Goal: Subscribe to service/newsletter

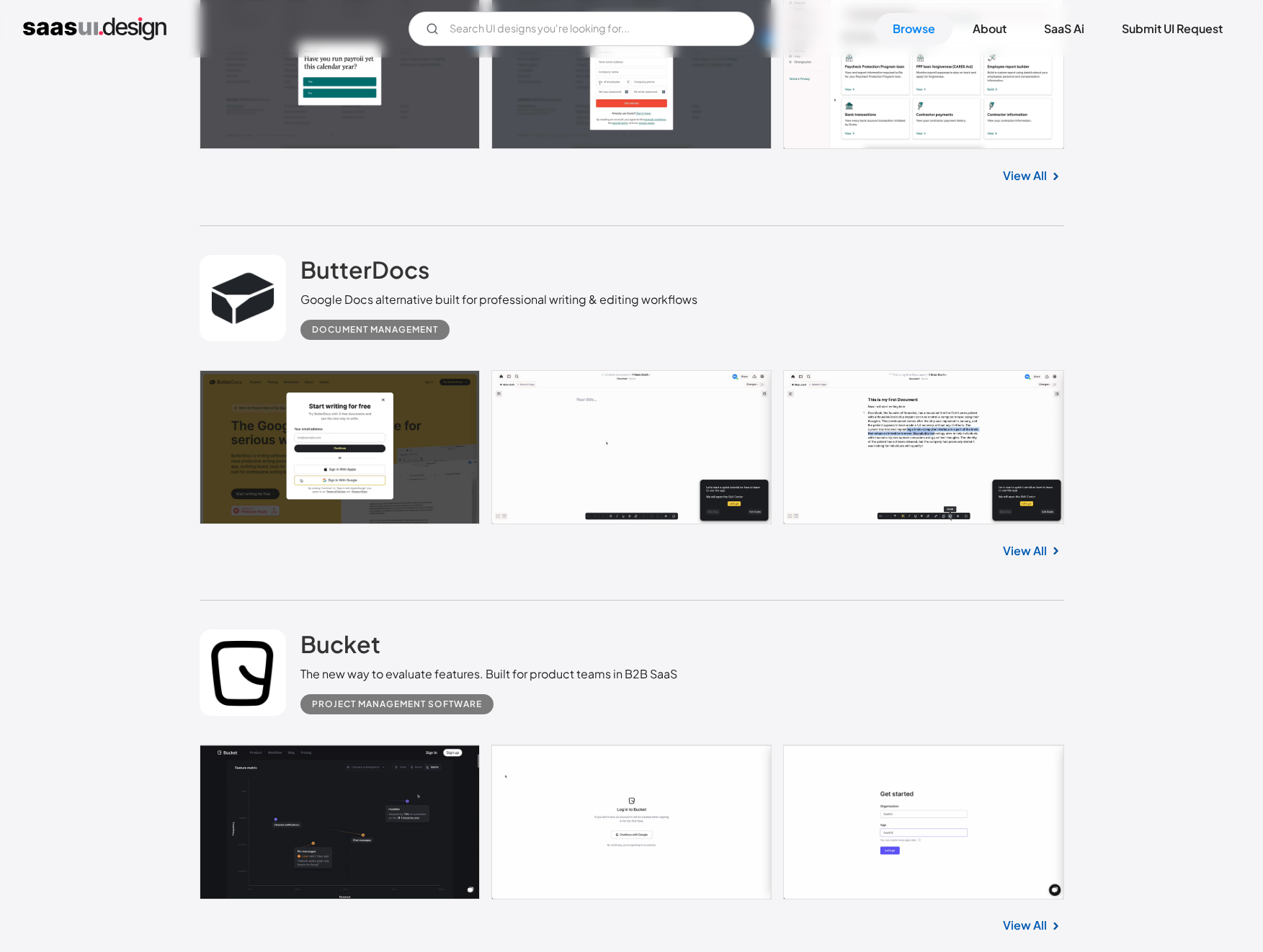
scroll to position [3831, 0]
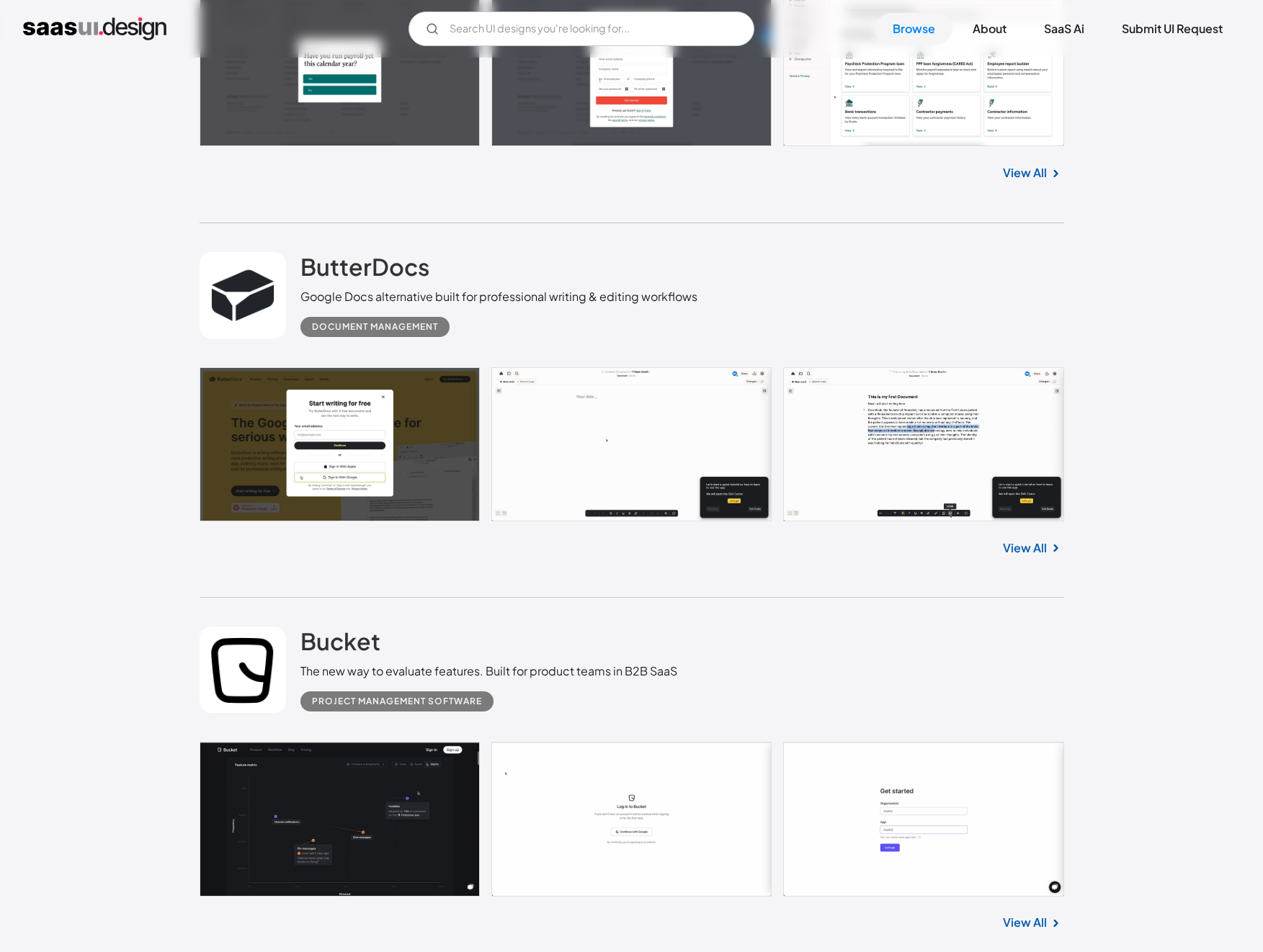
click at [1014, 548] on link "View All" at bounding box center [1025, 548] width 44 height 17
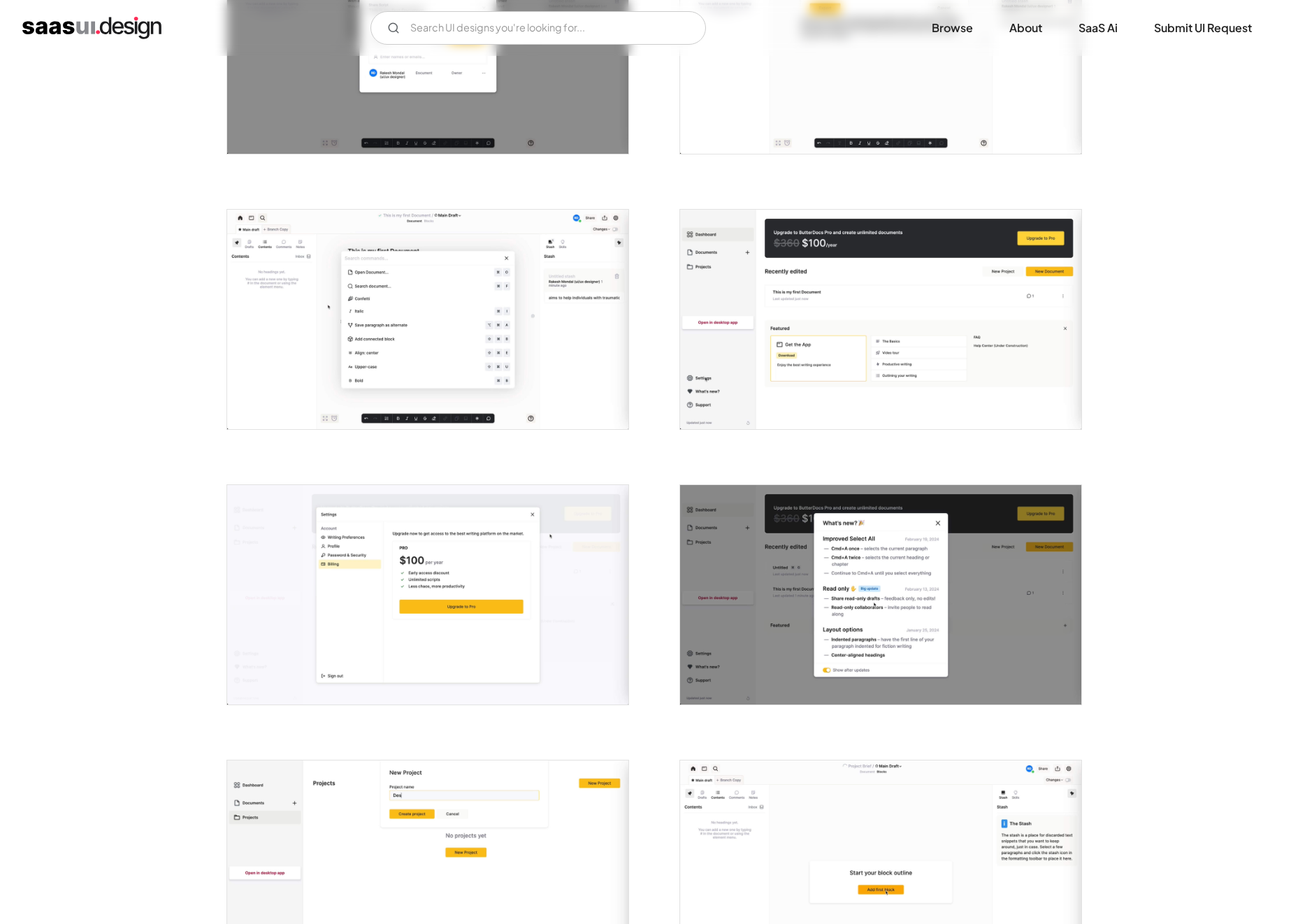
scroll to position [1355, 0]
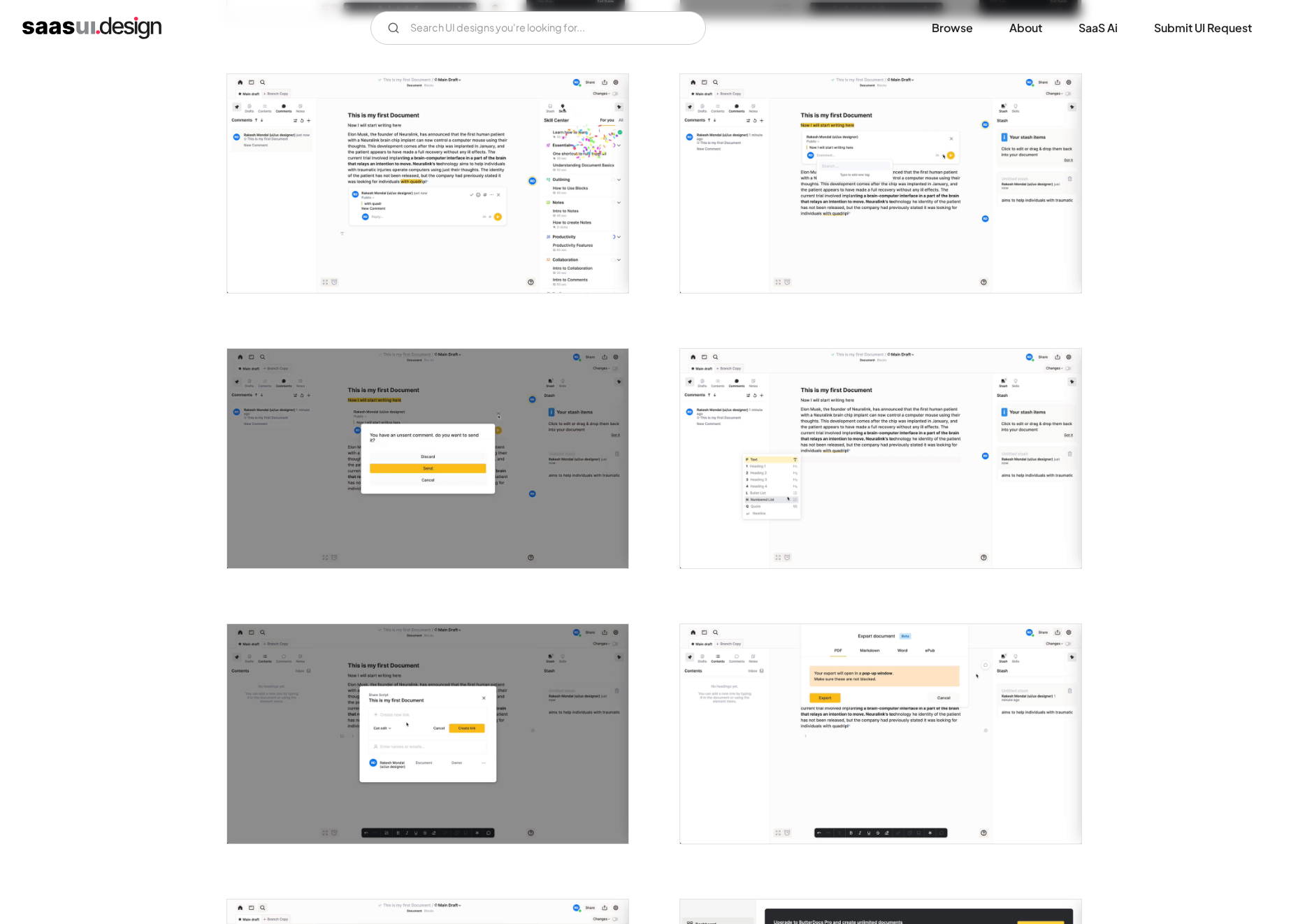
click at [107, 26] on img "home" at bounding box center [92, 28] width 139 height 23
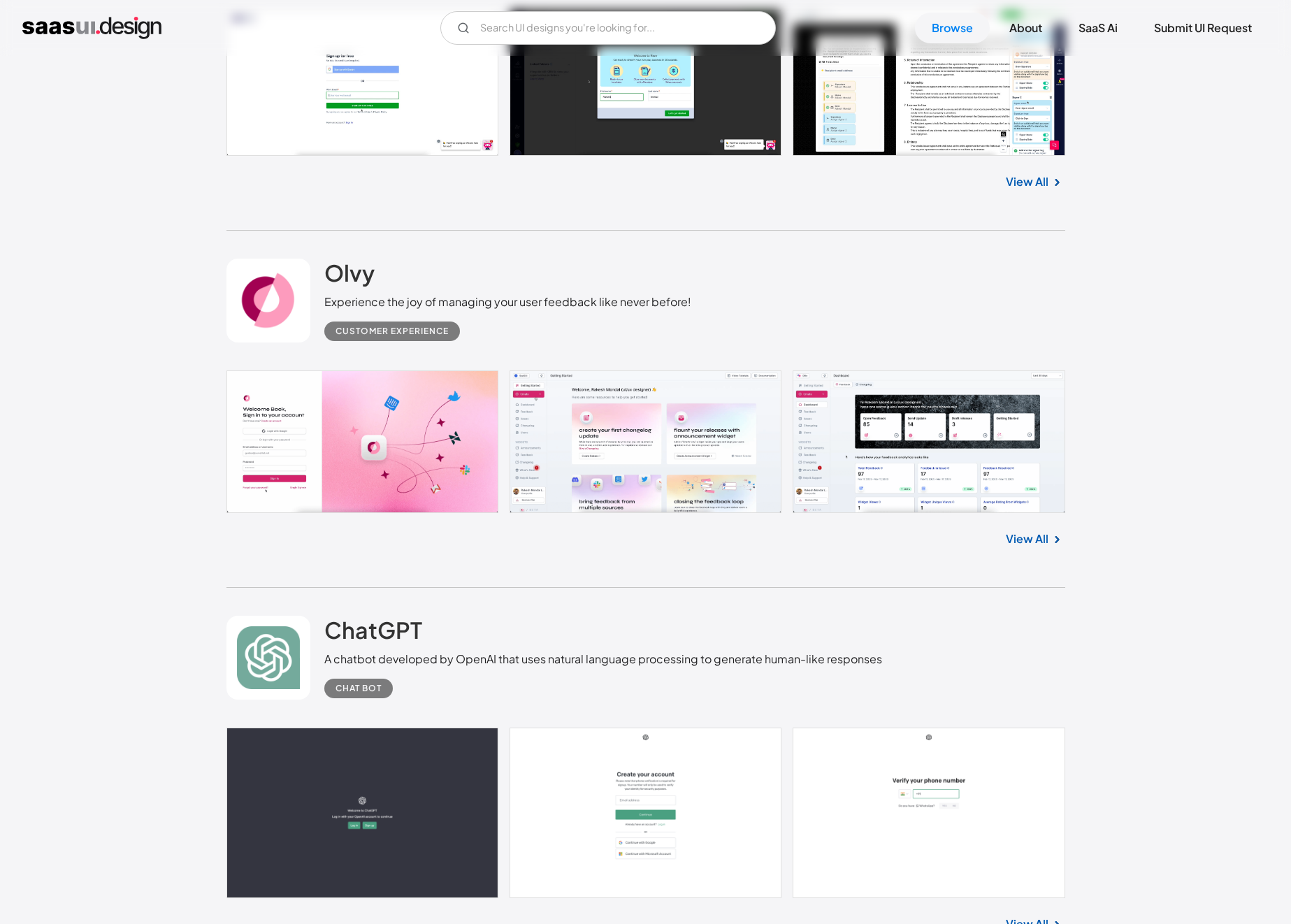
scroll to position [723, 0]
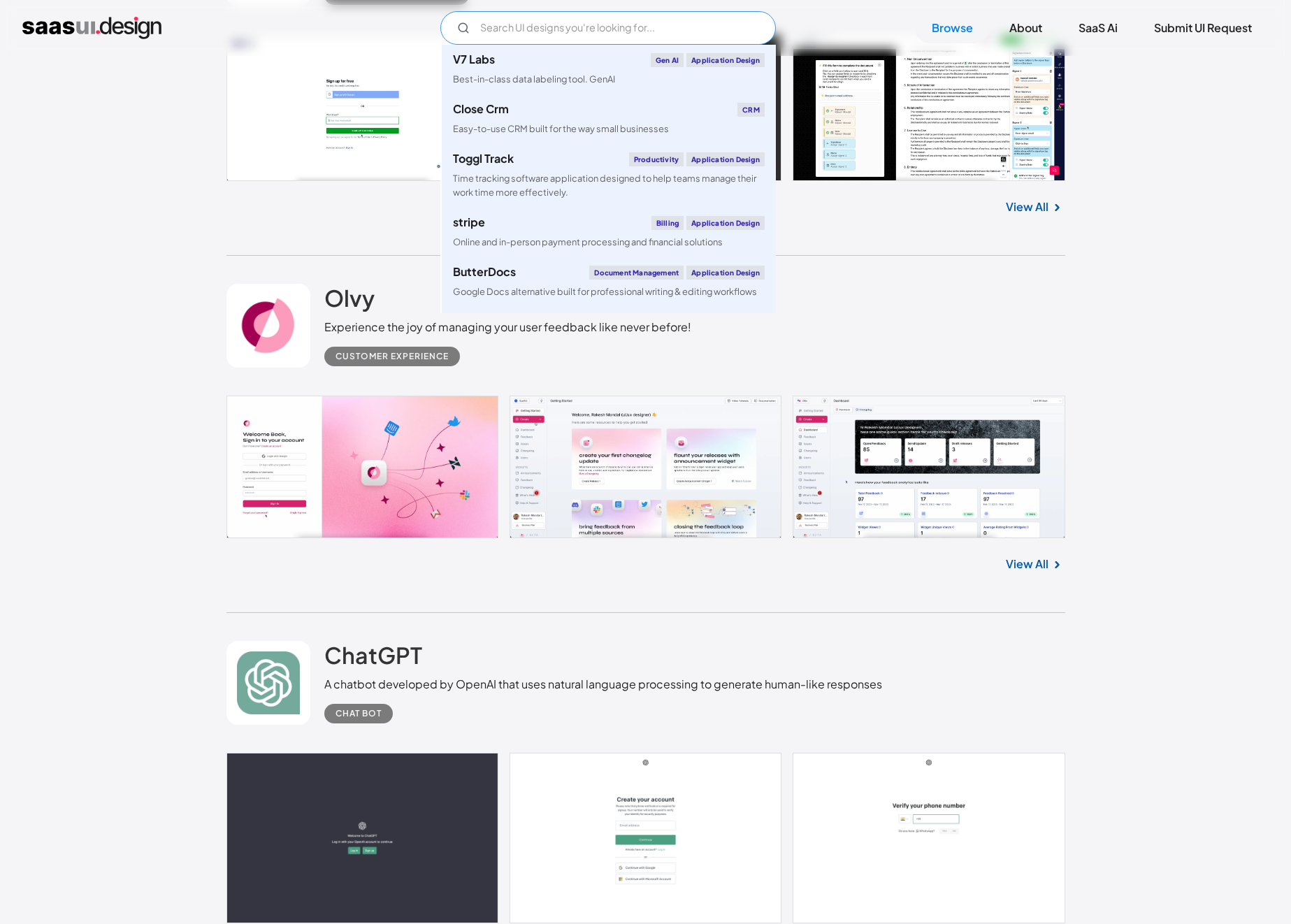
click at [567, 24] on input "Email Form" at bounding box center [607, 28] width 335 height 34
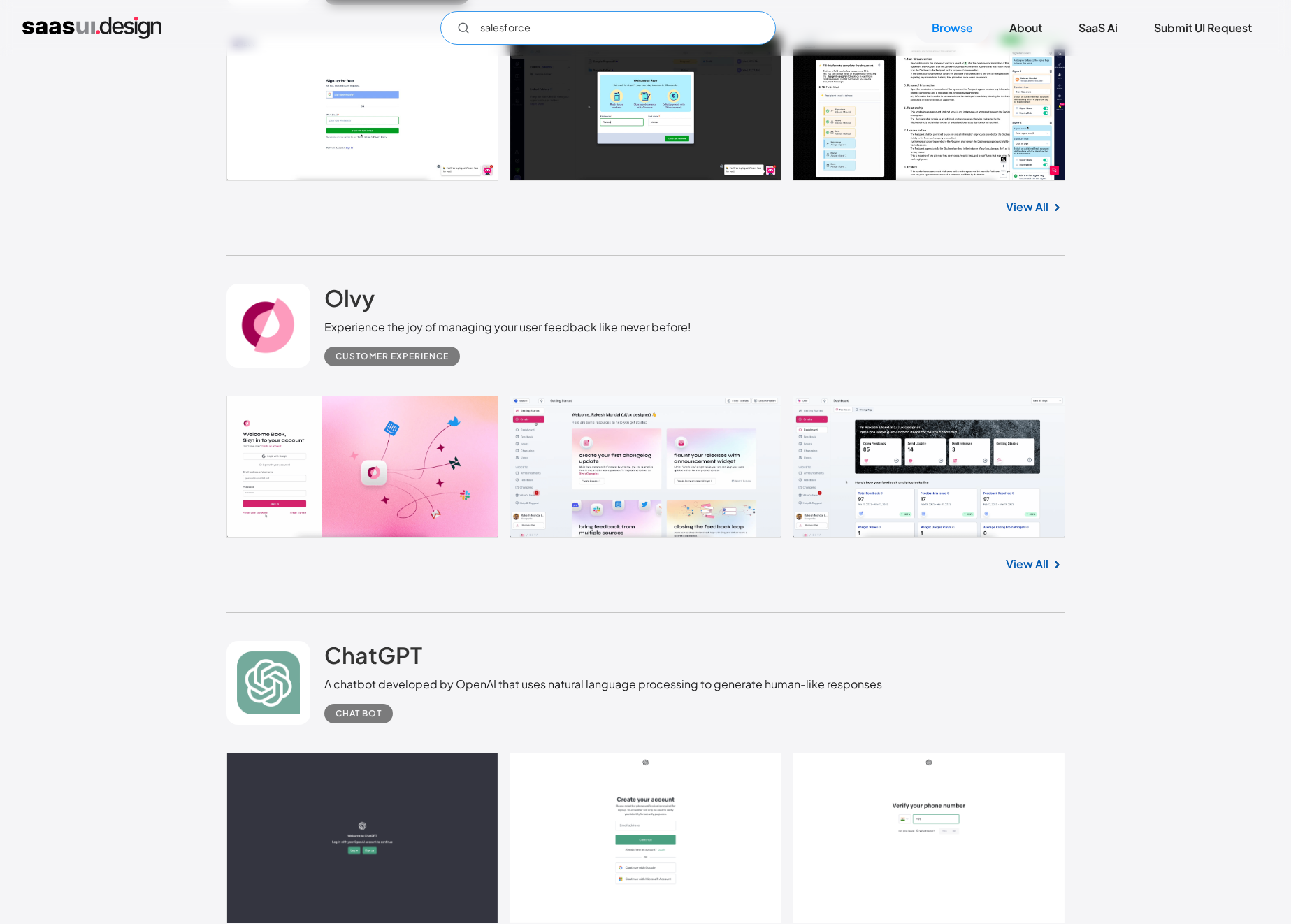
type input "salesforce"
click at [624, 469] on link at bounding box center [646, 467] width 839 height 142
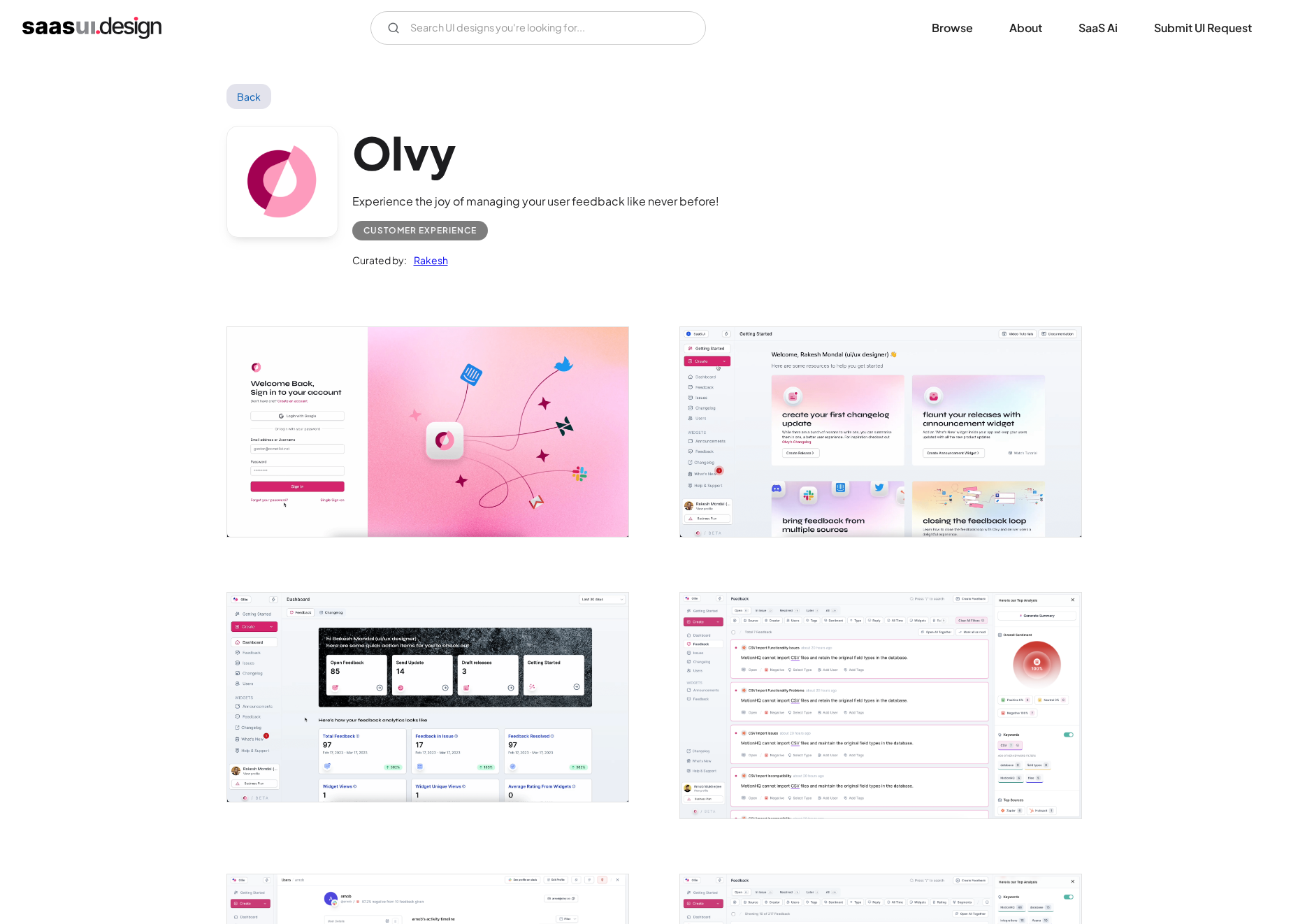
click at [827, 649] on img "open lightbox" at bounding box center [881, 706] width 402 height 226
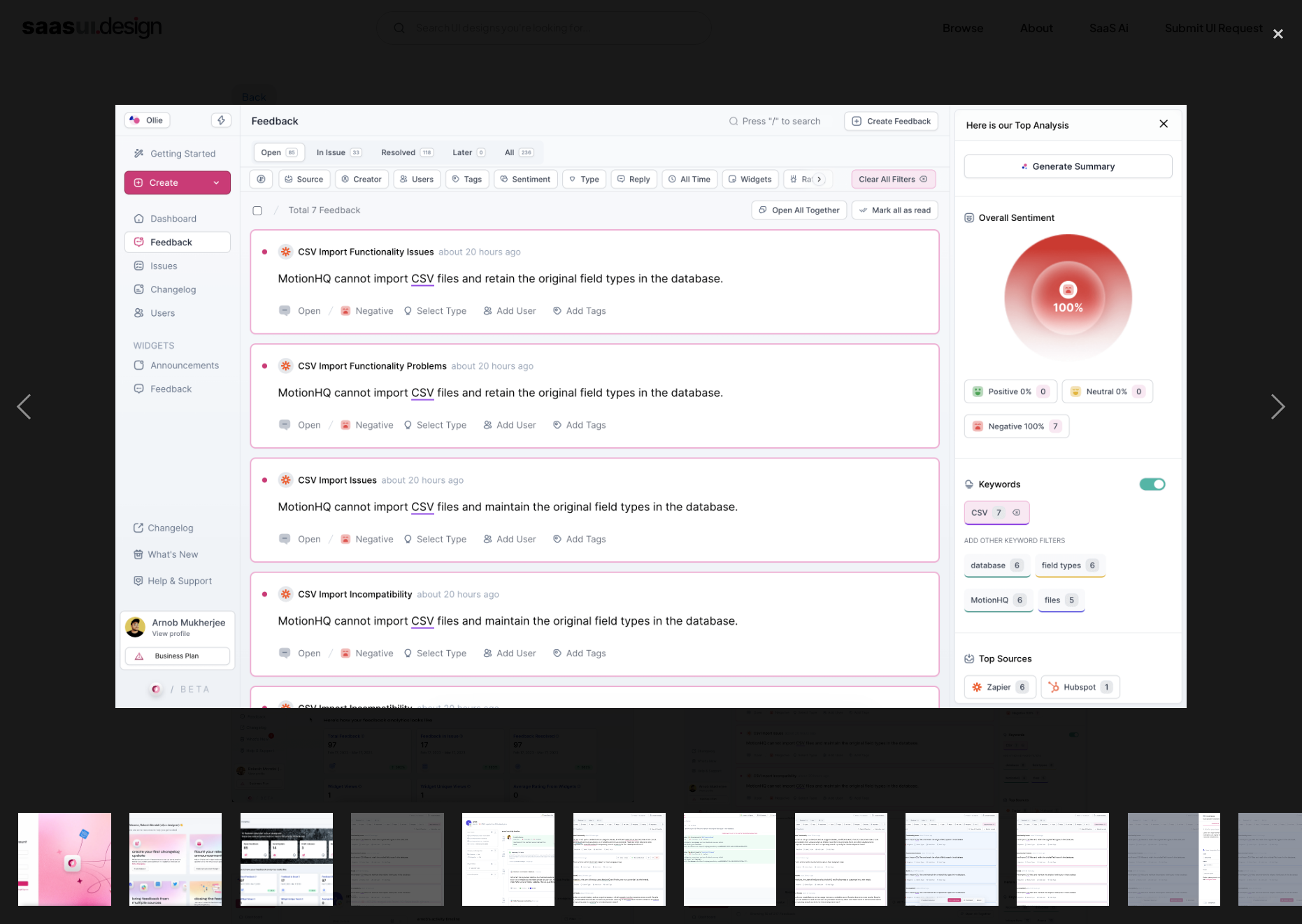
click at [276, 860] on img "show item 3 of 25" at bounding box center [286, 859] width 177 height 92
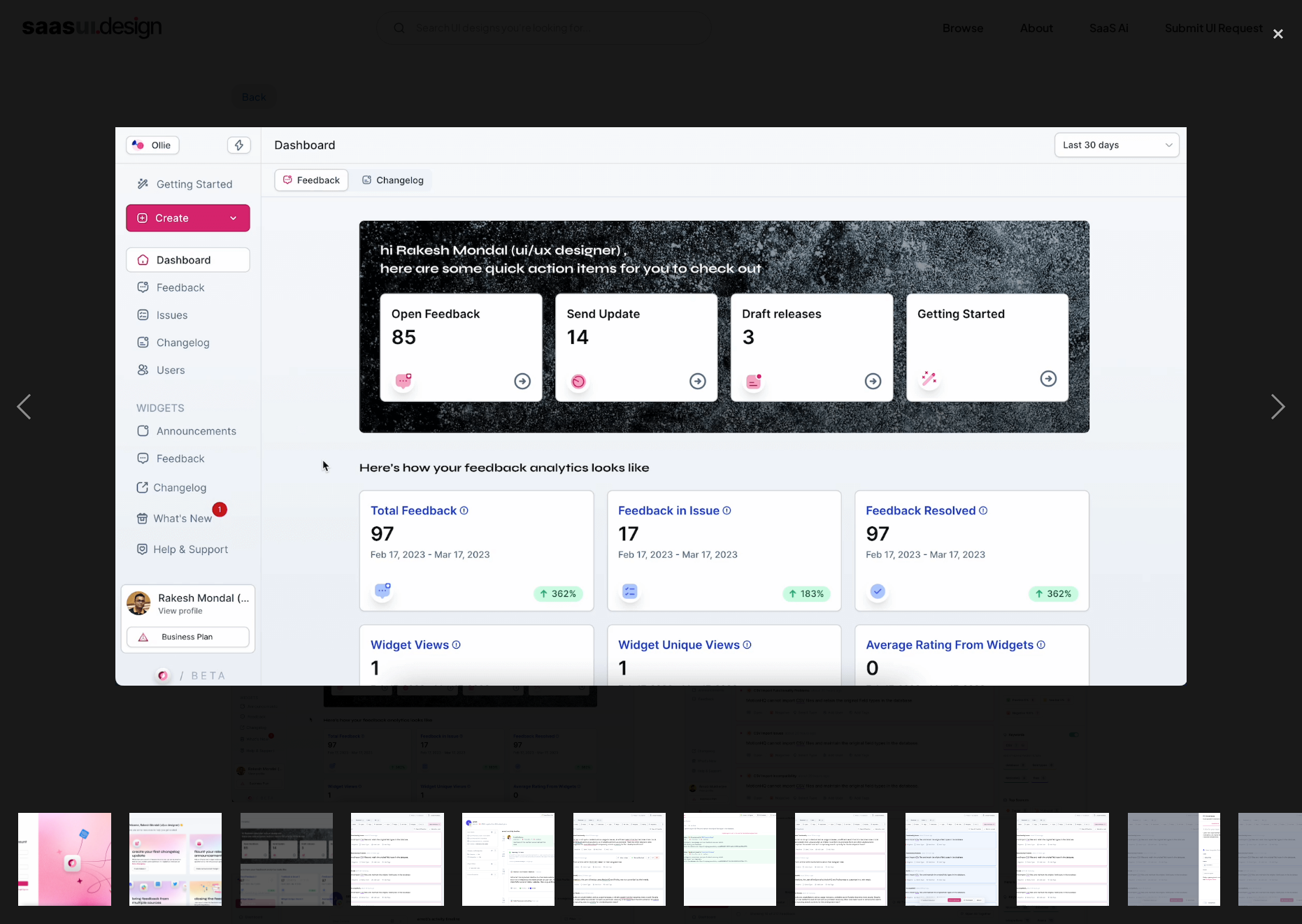
click at [451, 866] on div "show item 4 of 25" at bounding box center [398, 860] width 112 height 130
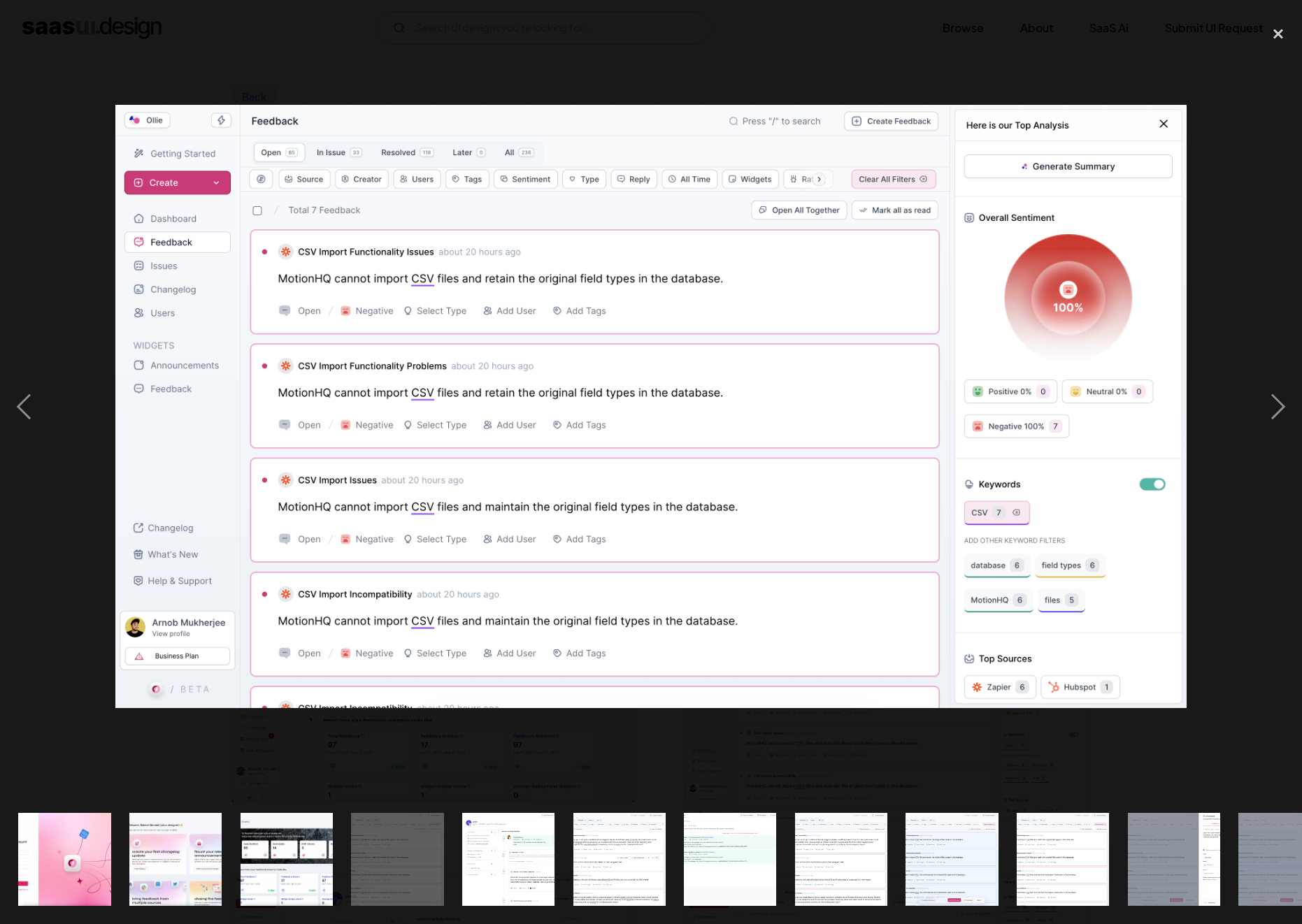
click at [495, 866] on img "show item 5 of 25" at bounding box center [509, 859] width 164 height 92
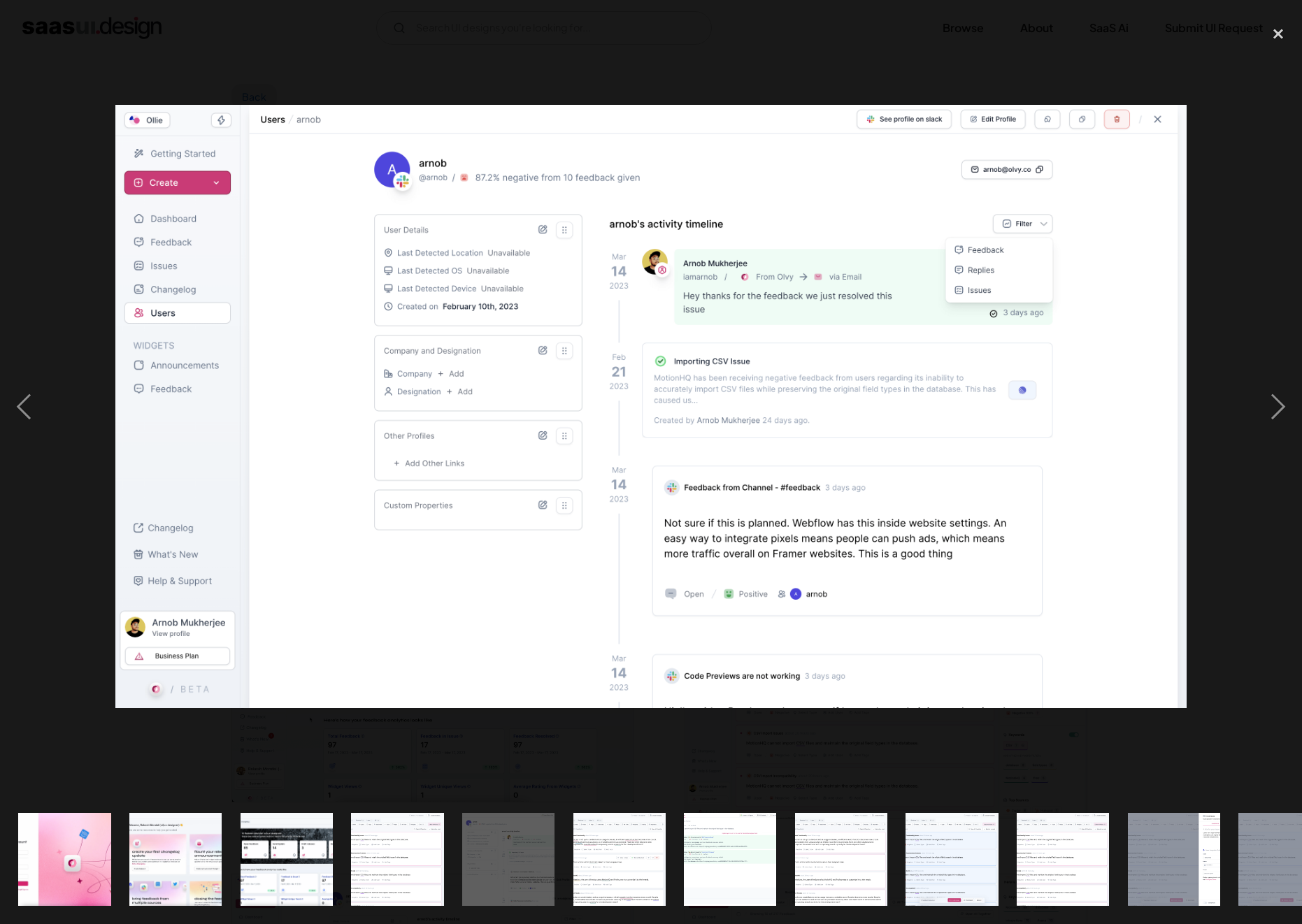
click at [560, 867] on div "show item 5 of 25" at bounding box center [509, 860] width 112 height 130
click at [758, 867] on img "show item 7 of 25" at bounding box center [731, 859] width 164 height 92
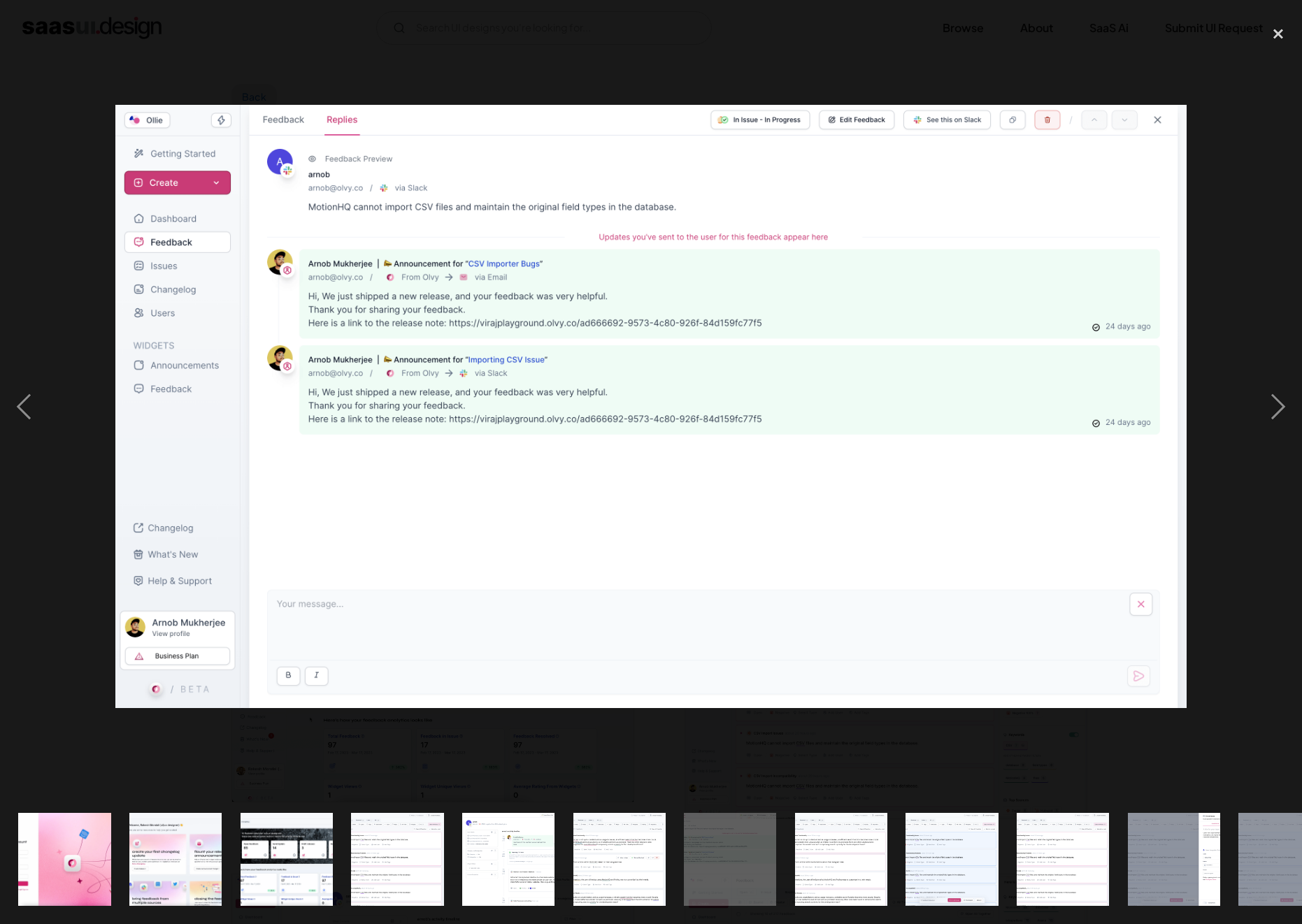
click at [823, 852] on img "show item 8 of 25" at bounding box center [842, 859] width 164 height 92
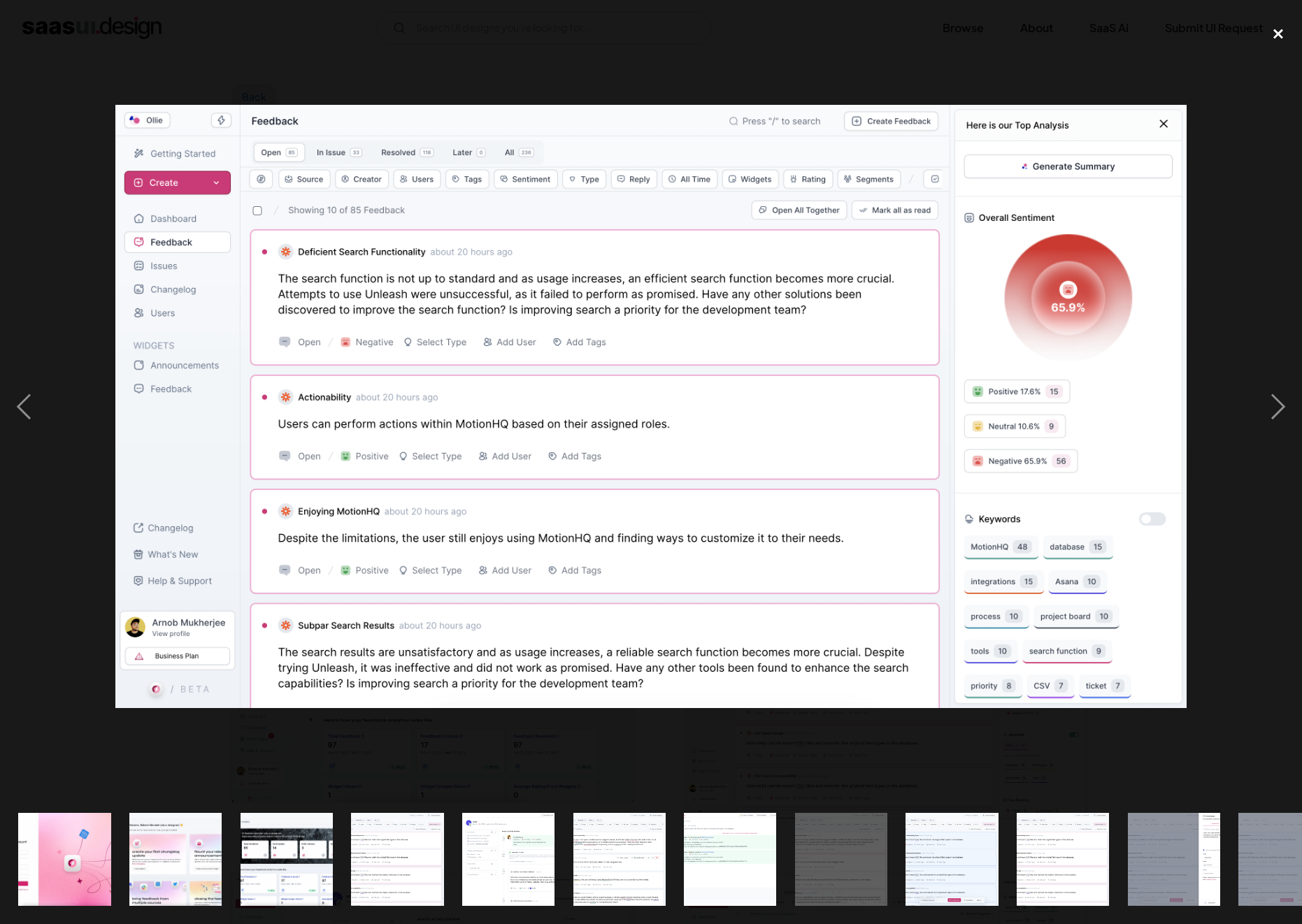
click at [1285, 35] on div "close lightbox" at bounding box center [1278, 33] width 47 height 31
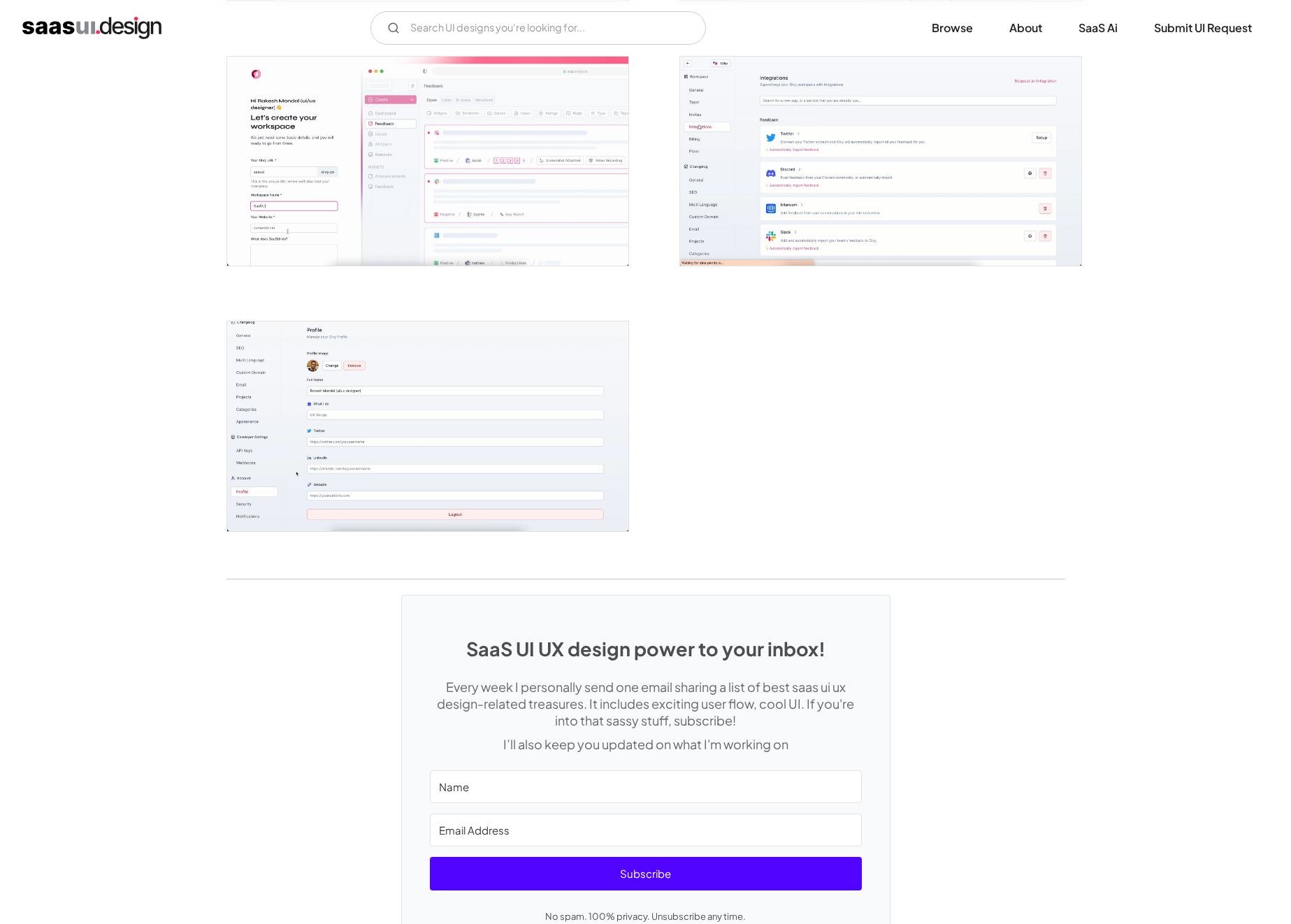
scroll to position [3465, 0]
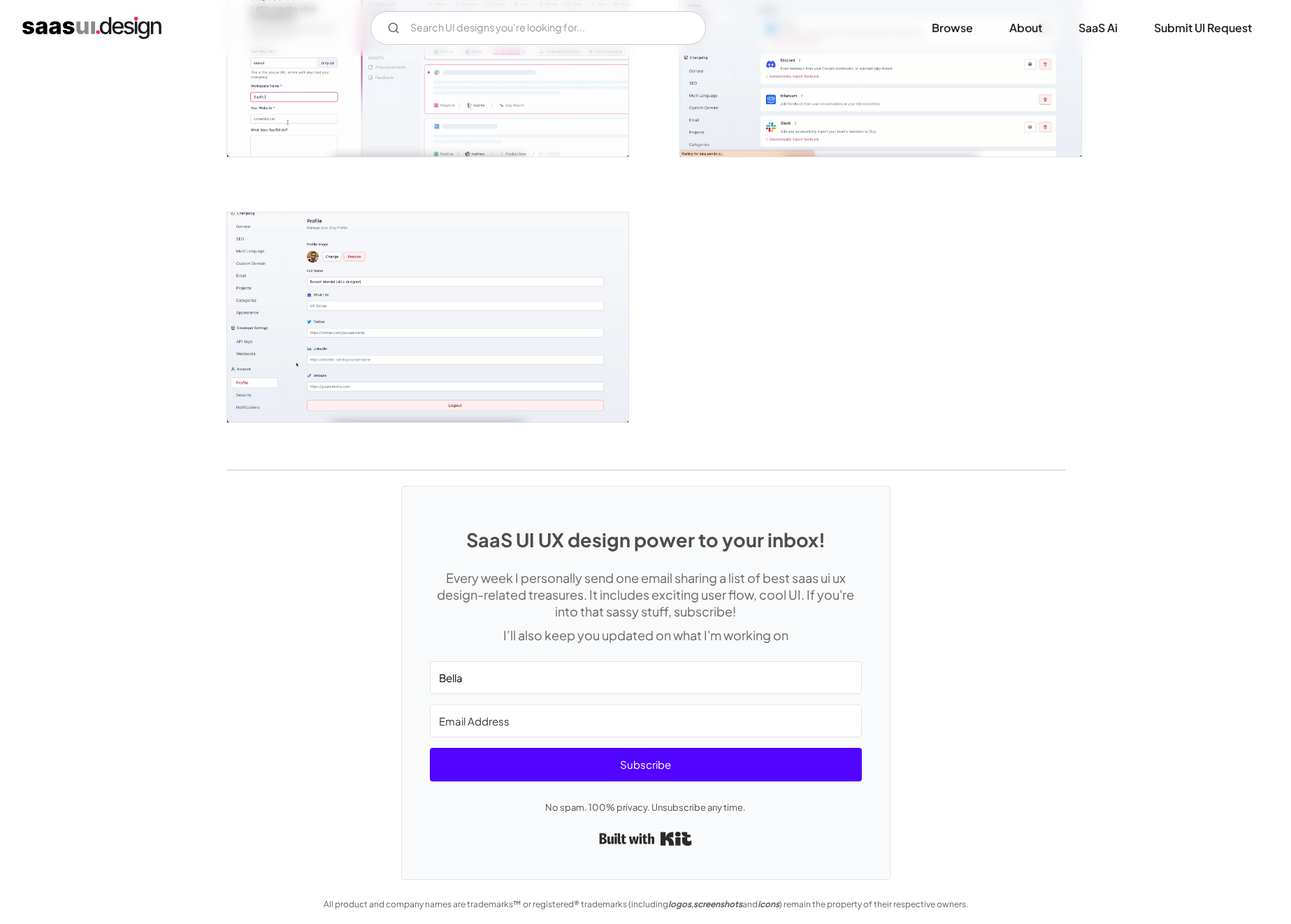
type input "Bella"
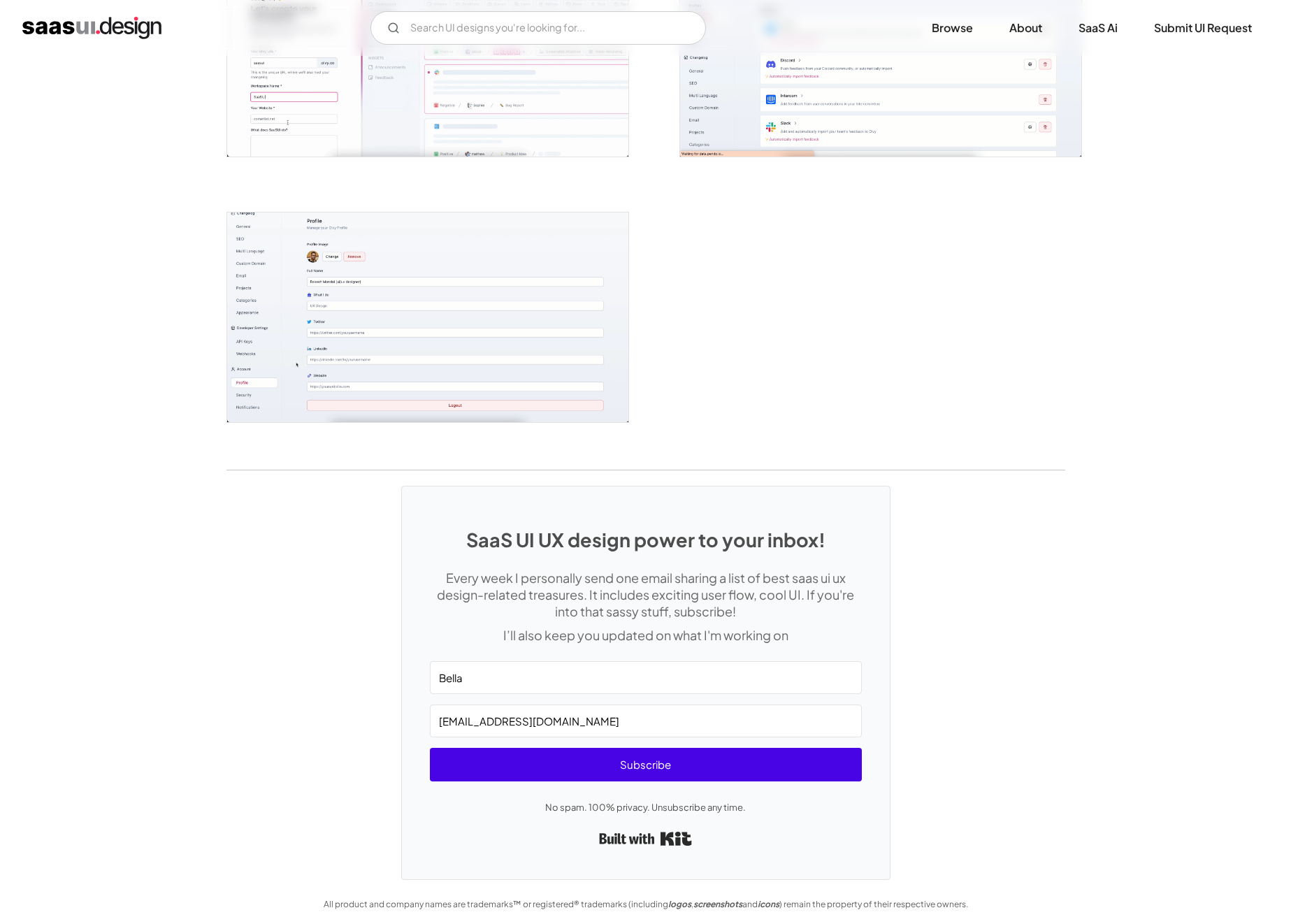
type input "Bdodd@seek.com.au"
drag, startPoint x: 593, startPoint y: 751, endPoint x: 865, endPoint y: 780, distance: 273.5
click at [594, 751] on span "Subscribe" at bounding box center [646, 765] width 432 height 34
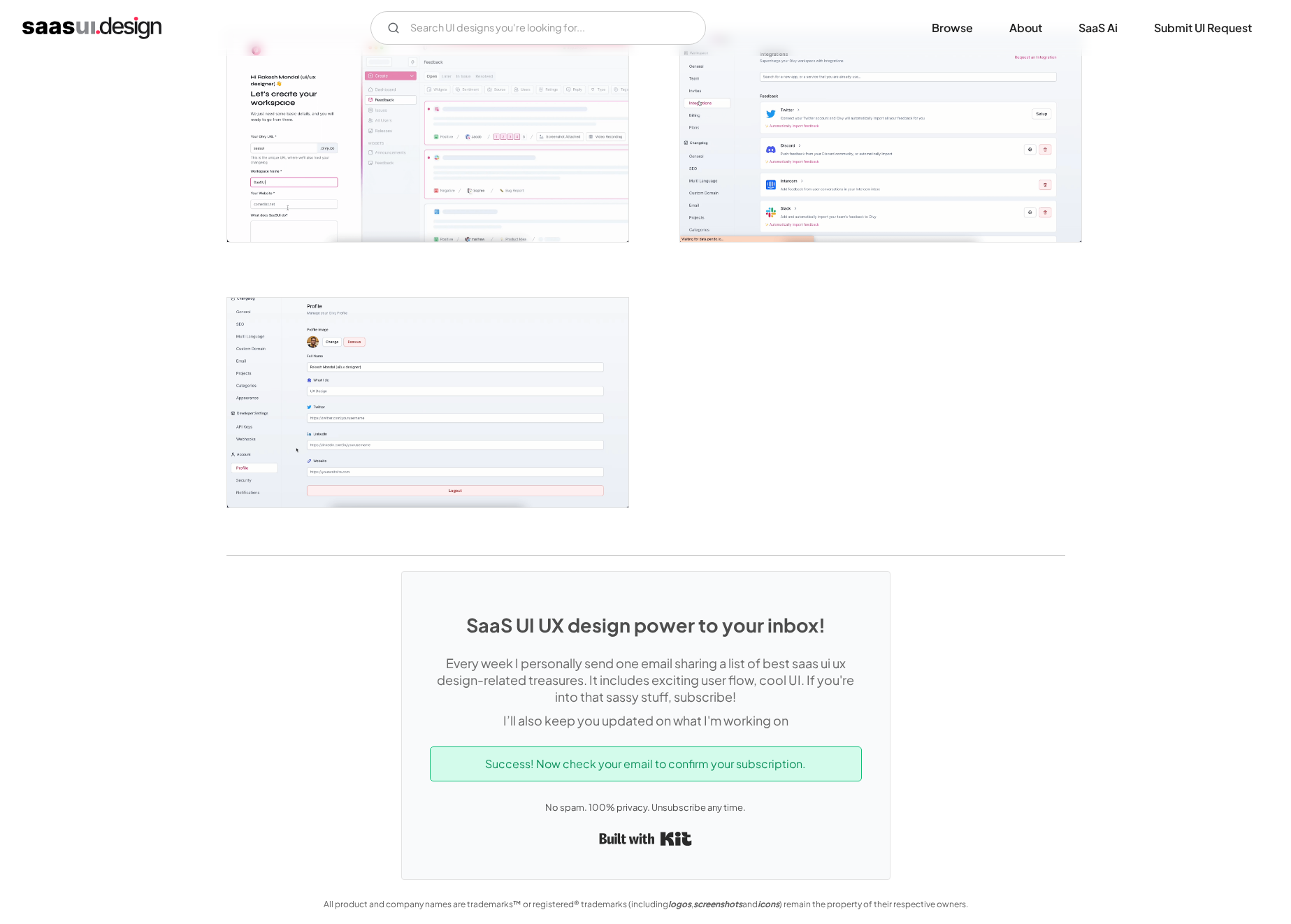
click at [143, 33] on img "home" at bounding box center [92, 28] width 139 height 23
